Goal: Check status: Check status

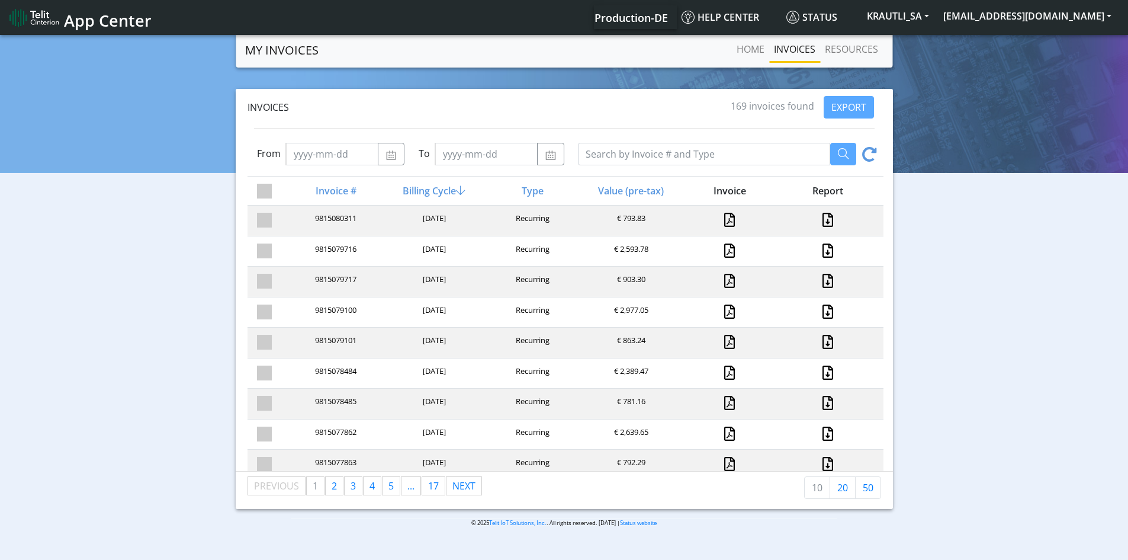
click at [120, 319] on div "Invoices 169 invoices found EXPORT From To Invoice # Billing Cycle Type Value (…" at bounding box center [564, 299] width 1110 height 420
